Goal: Navigation & Orientation: Find specific page/section

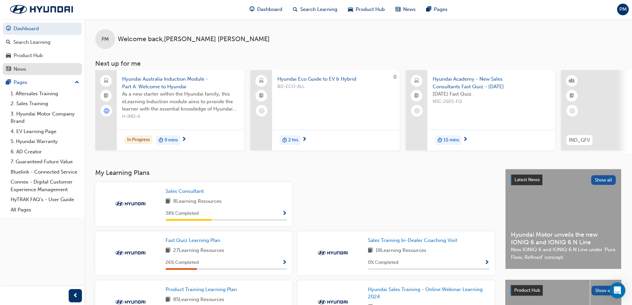
click at [40, 65] on div "News" at bounding box center [42, 69] width 73 height 8
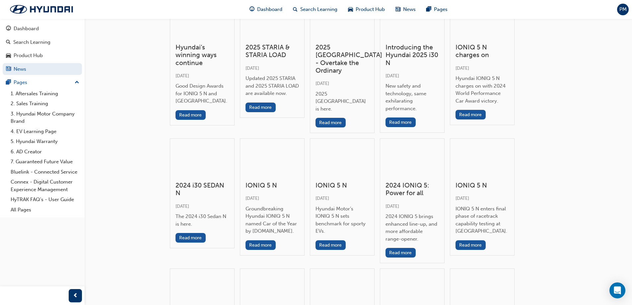
scroll to position [195, 0]
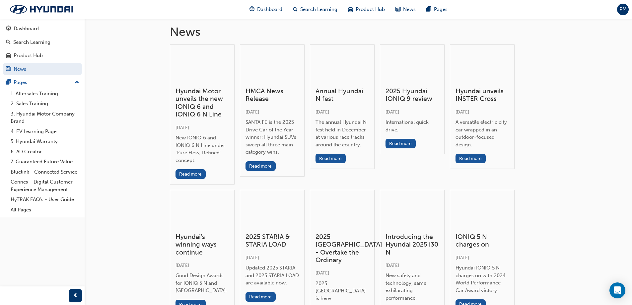
scroll to position [0, 0]
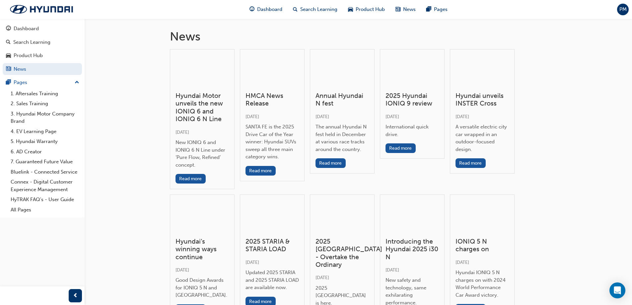
click at [370, 27] on div "News" at bounding box center [358, 34] width 377 height 31
click at [34, 112] on link "3. Hyundai Motor Company Brand" at bounding box center [45, 118] width 74 height 18
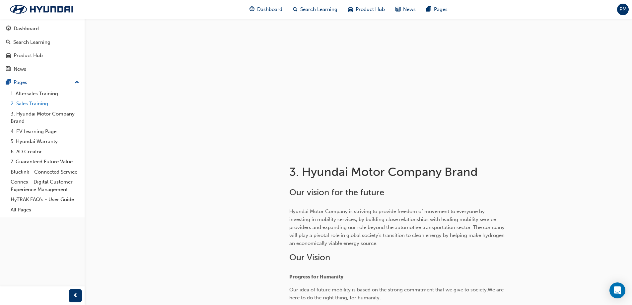
click at [44, 105] on link "2. Sales Training" at bounding box center [45, 104] width 74 height 10
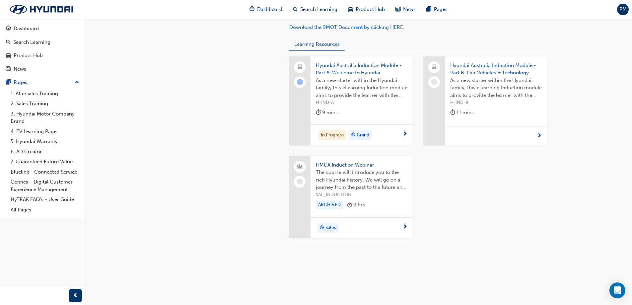
scroll to position [254, 0]
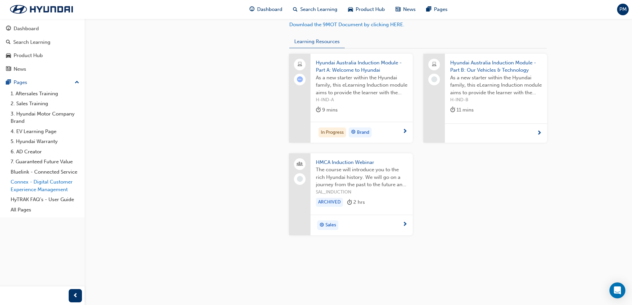
click at [46, 182] on link "Connex - Digital Customer Experience Management" at bounding box center [45, 186] width 74 height 18
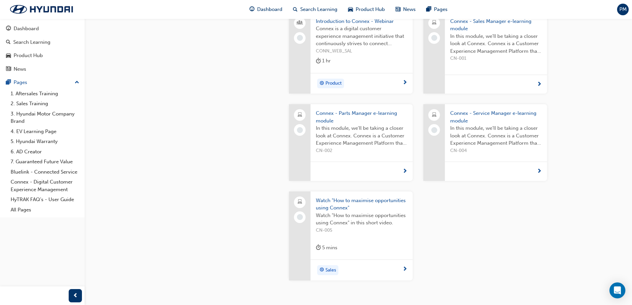
scroll to position [487, 0]
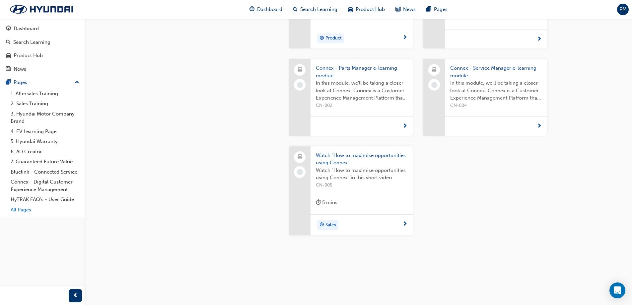
click at [47, 209] on link "All Pages" at bounding box center [45, 210] width 74 height 10
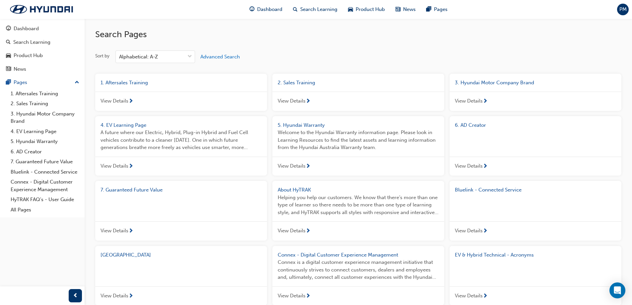
click at [161, 34] on h2 "Search Pages" at bounding box center [358, 34] width 526 height 11
click at [154, 34] on h2 "Search Pages" at bounding box center [358, 34] width 526 height 11
click at [128, 35] on h2 "Search Pages" at bounding box center [358, 34] width 526 height 11
click at [100, 37] on h2 "Search Pages" at bounding box center [358, 34] width 526 height 11
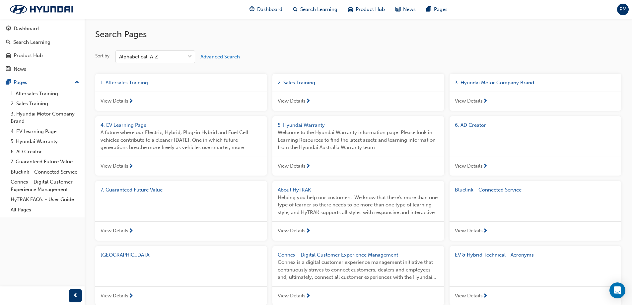
click at [357, 10] on span "Product Hub" at bounding box center [370, 10] width 29 height 8
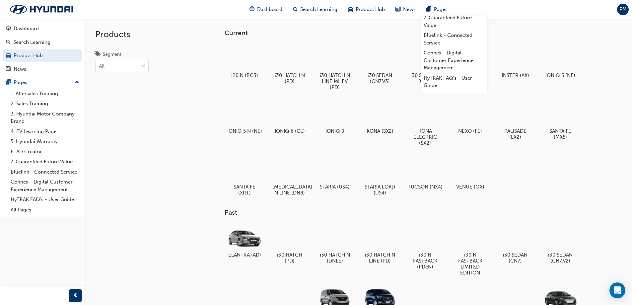
scroll to position [79, 0]
click at [197, 22] on div "Current i20 N (BC3) i30 HATCH N (PD) i30 HATCH N LINE MHEV (PD) i30 SEDAN (CN7.…" at bounding box center [359, 171] width 548 height 305
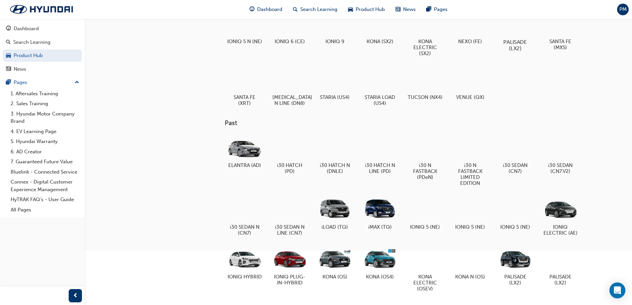
scroll to position [93, 0]
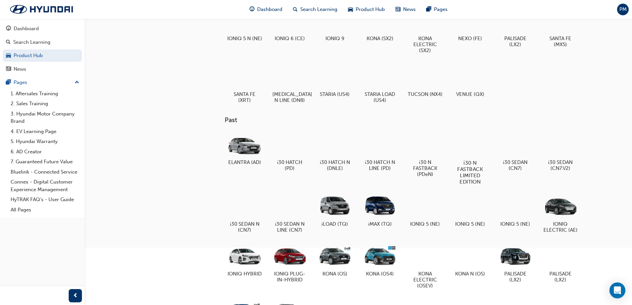
click at [482, 140] on div at bounding box center [470, 143] width 37 height 27
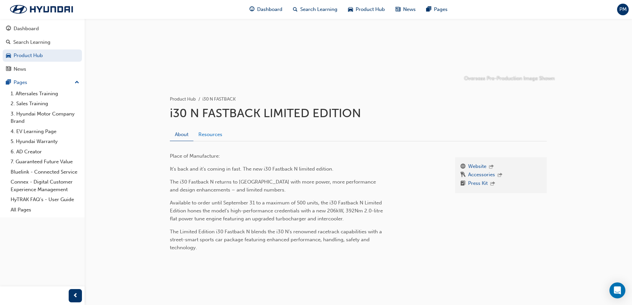
click at [219, 135] on link "Resources" at bounding box center [211, 134] width 34 height 13
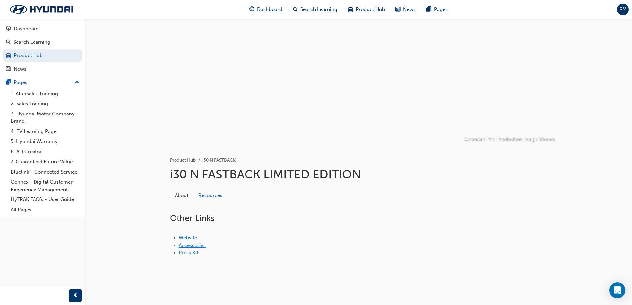
click at [202, 244] on link "Accessories" at bounding box center [192, 245] width 27 height 6
